Goal: Information Seeking & Learning: Check status

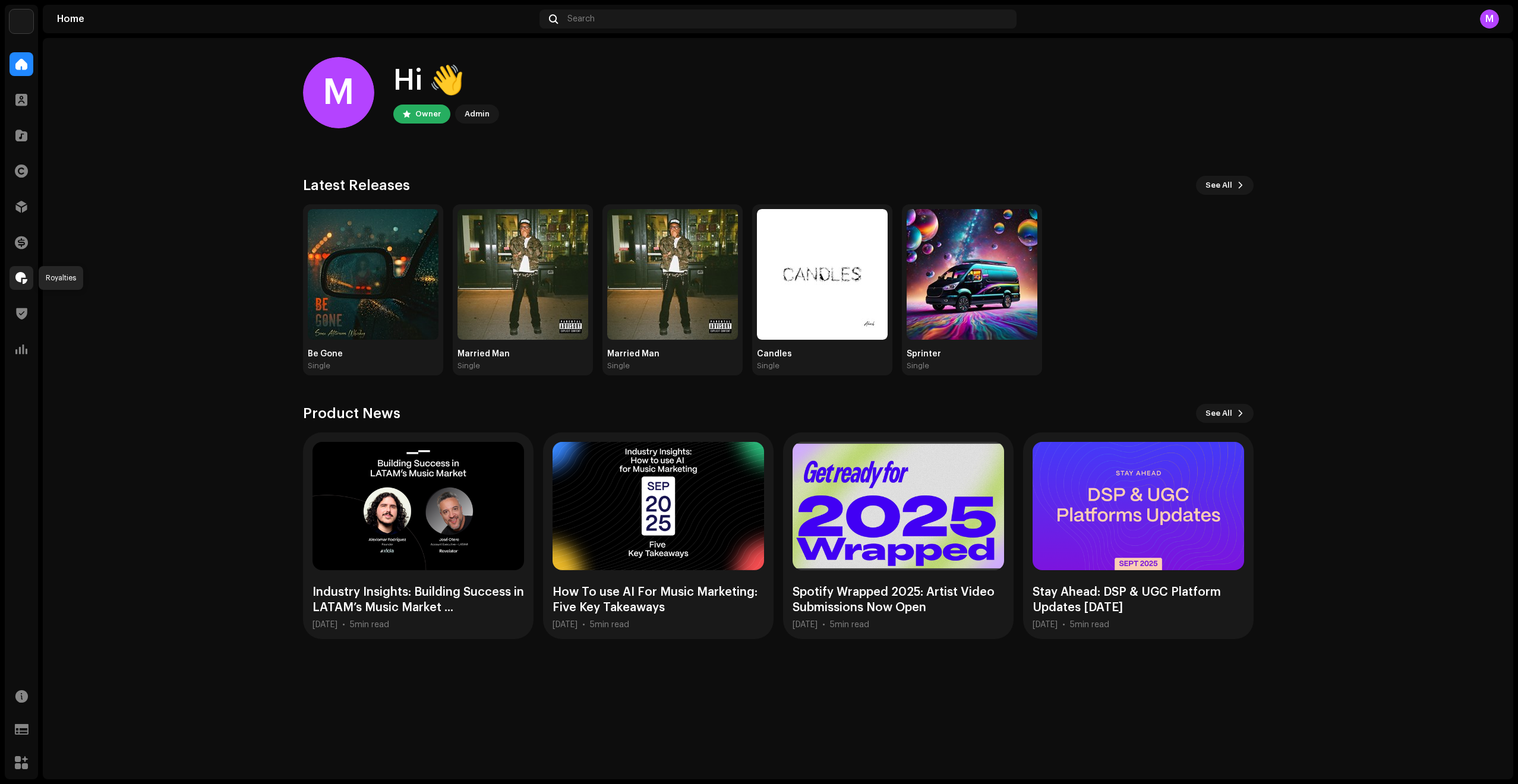
click at [21, 282] on span at bounding box center [22, 278] width 12 height 10
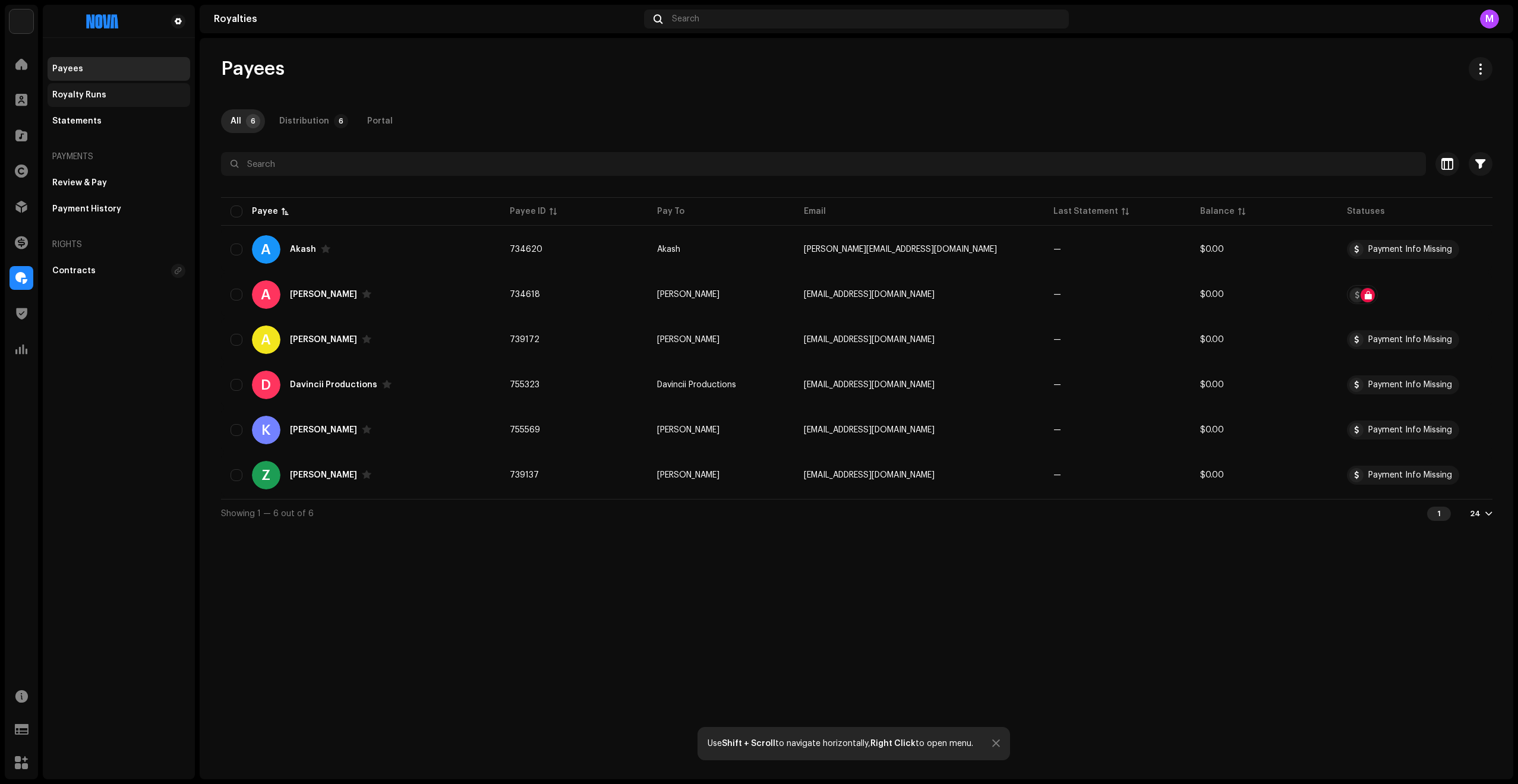
click at [84, 98] on div "Royalty Runs" at bounding box center [79, 95] width 54 height 10
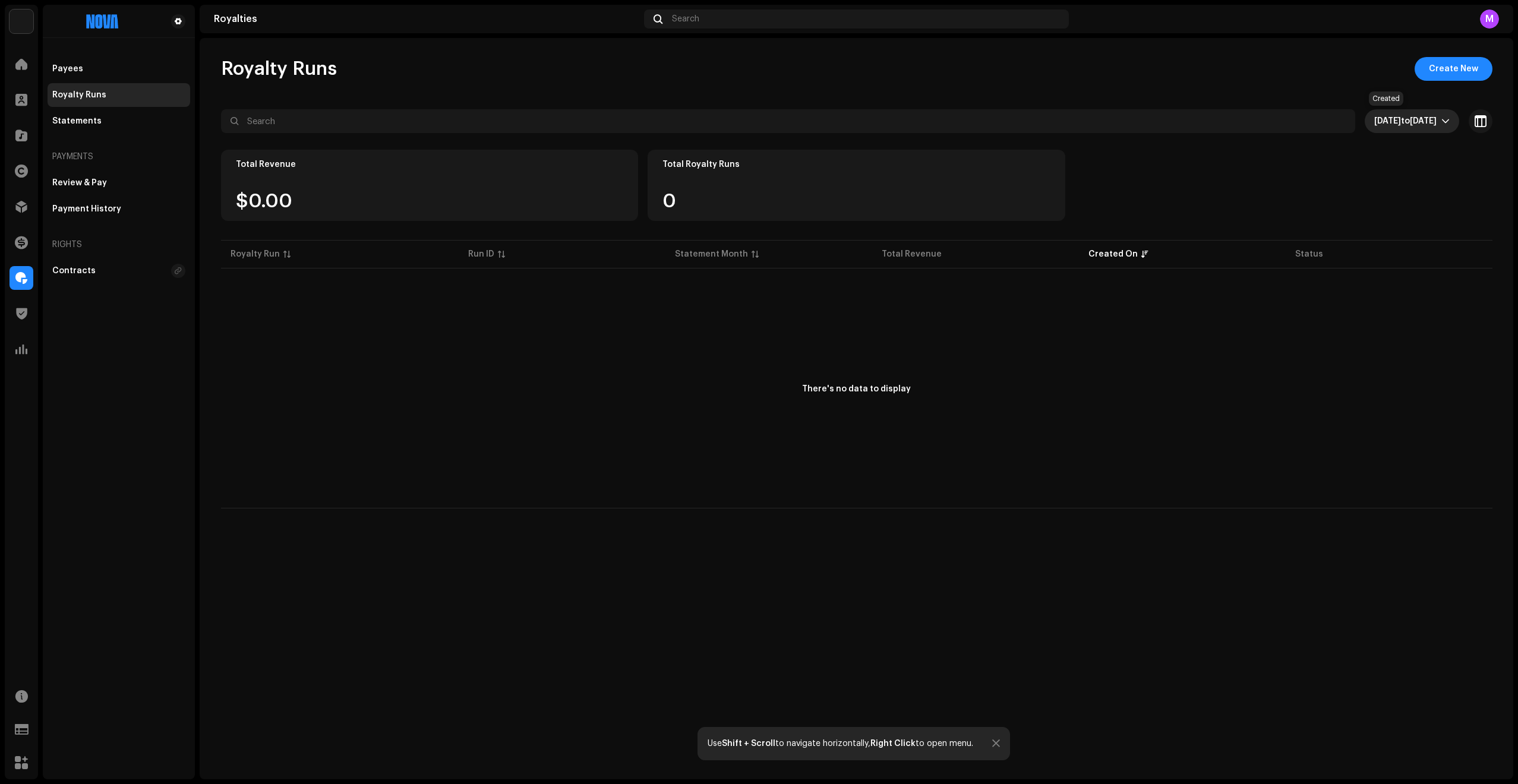
click at [1401, 120] on span "to" at bounding box center [1406, 121] width 9 height 8
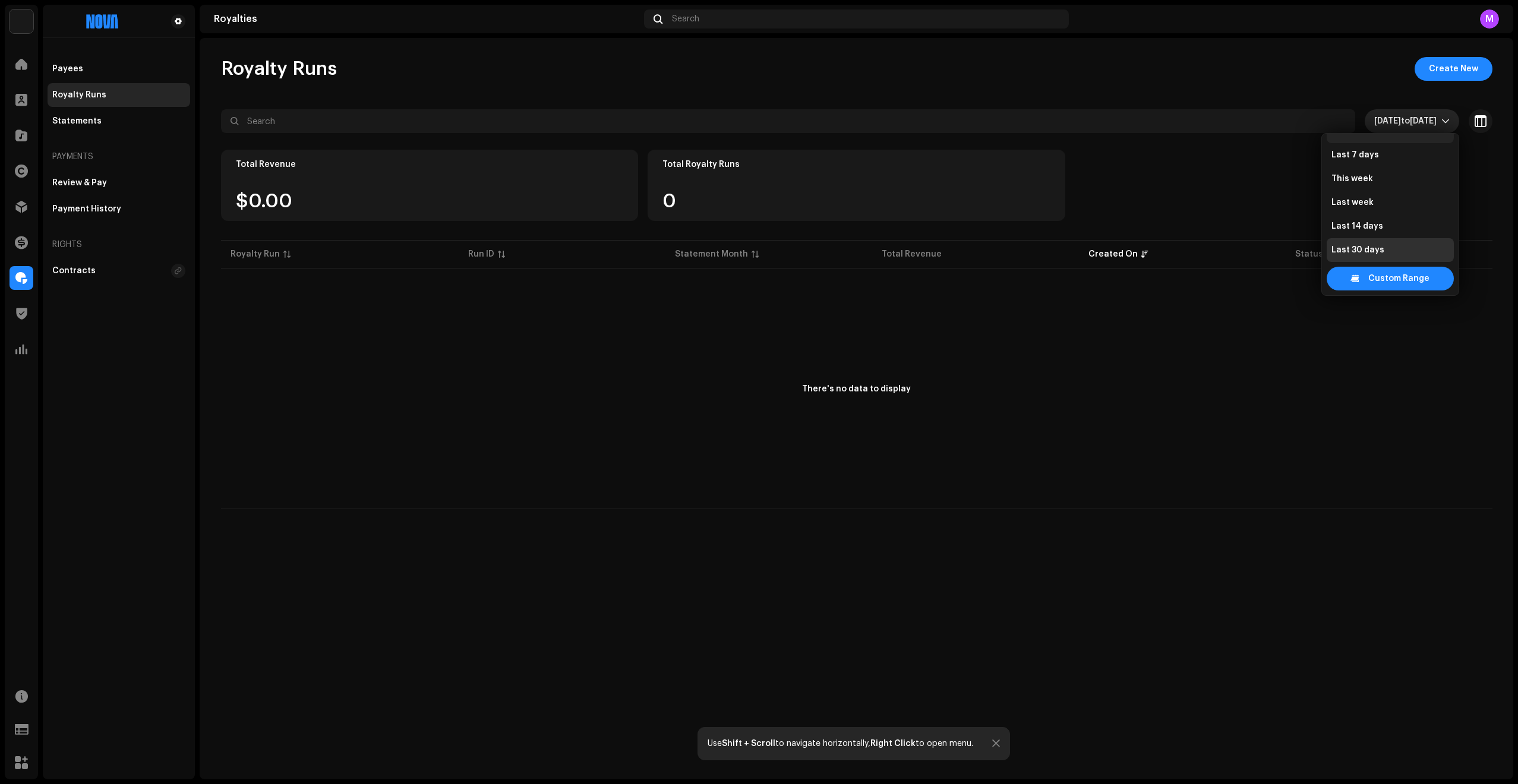
scroll to position [5, 0]
click at [1340, 141] on span "All time" at bounding box center [1346, 146] width 31 height 12
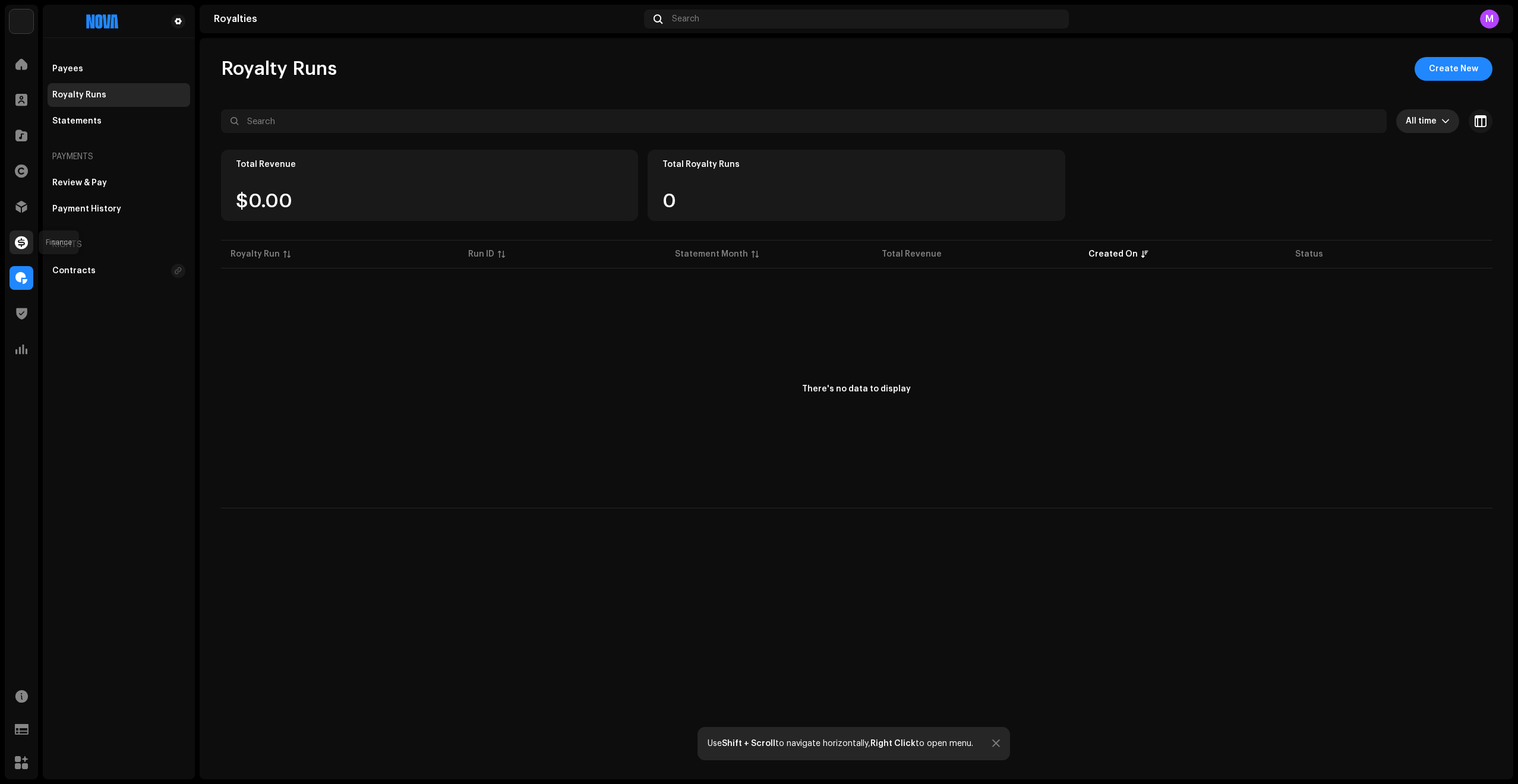
click at [22, 246] on span at bounding box center [21, 242] width 13 height 10
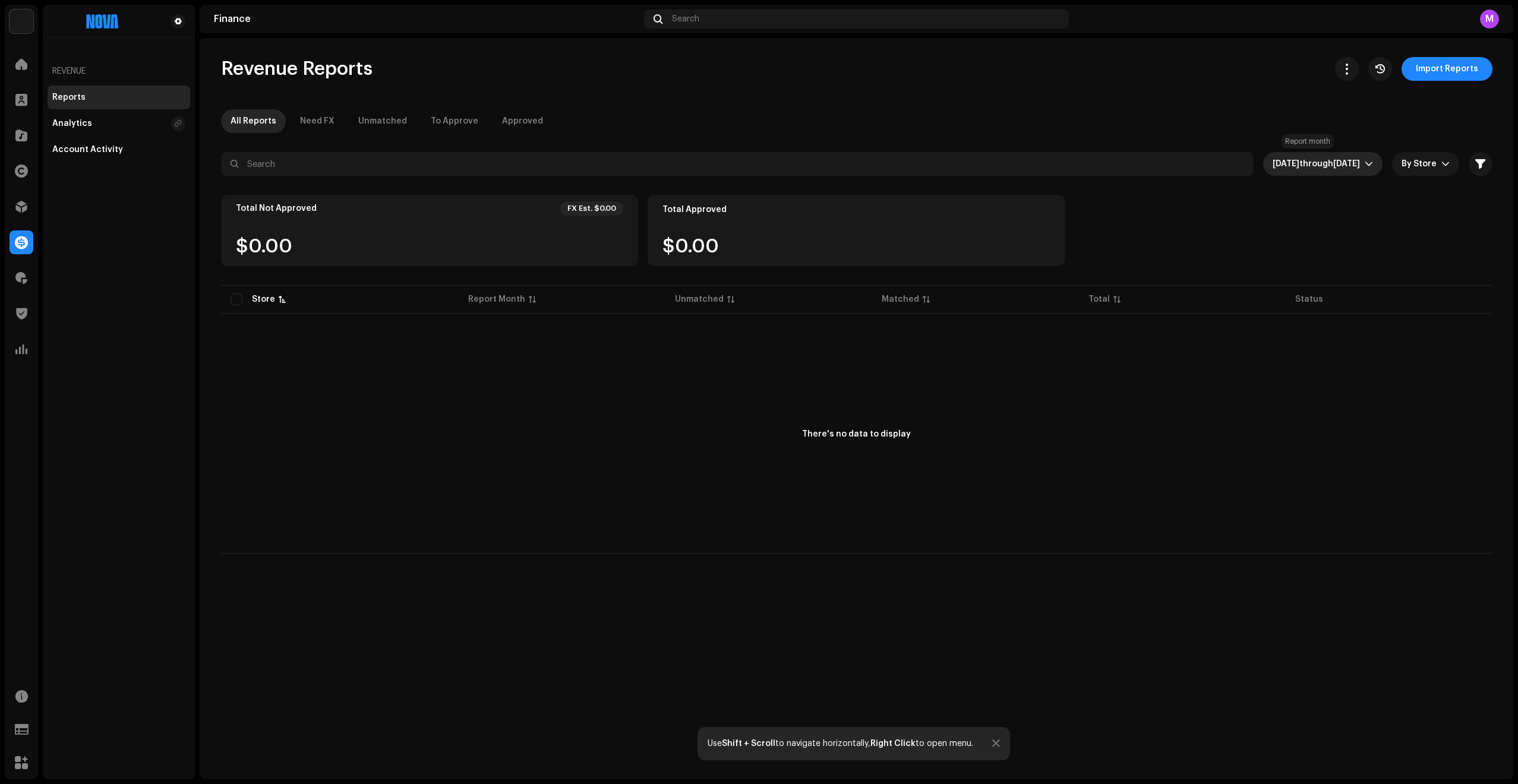
click at [1334, 165] on span "[DATE]" at bounding box center [1347, 163] width 27 height 8
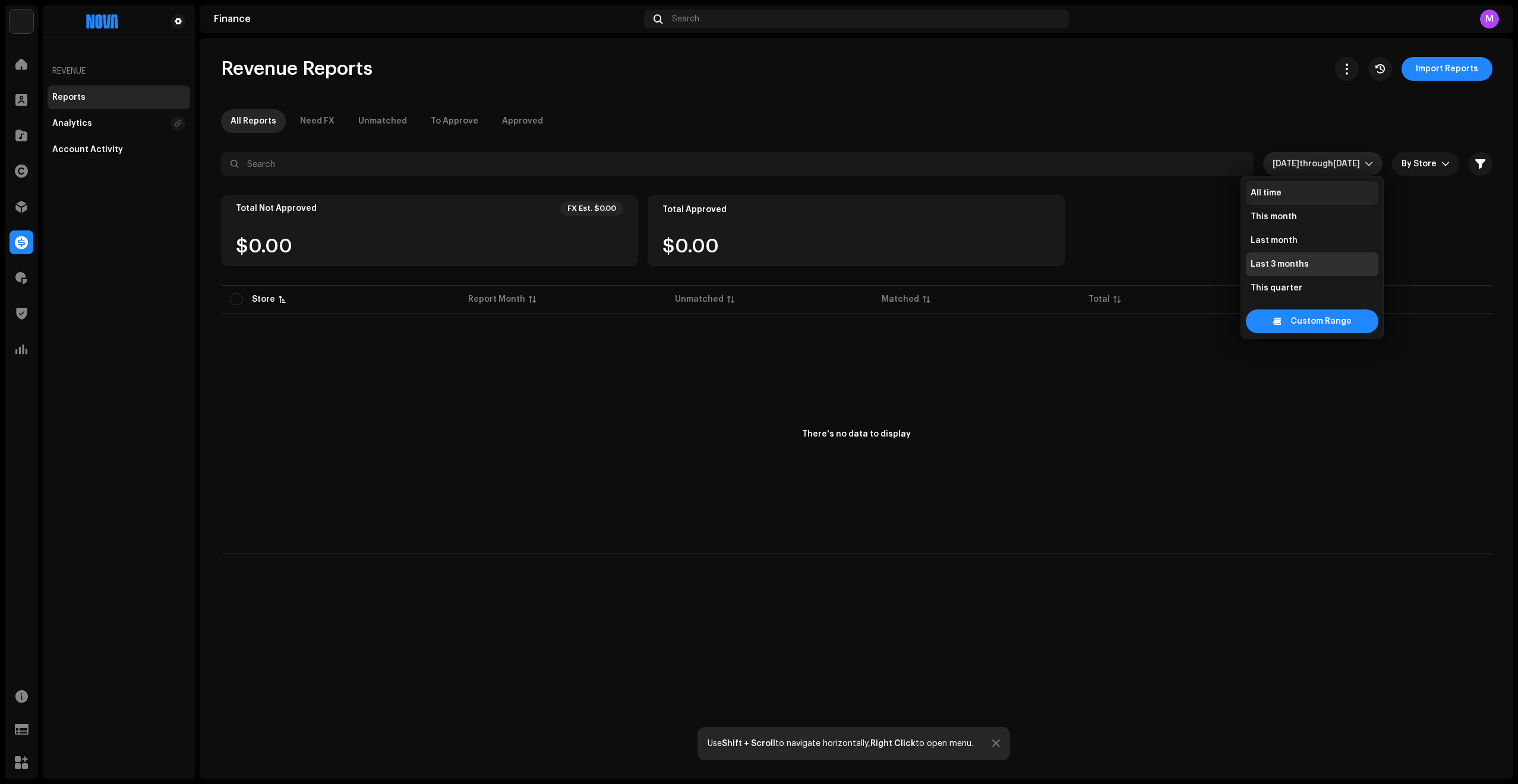
click at [1294, 191] on li "All time" at bounding box center [1313, 193] width 132 height 24
